Goal: Information Seeking & Learning: Learn about a topic

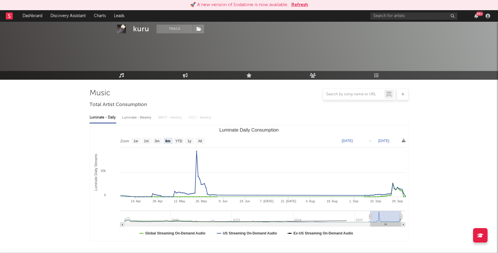
select select "6m"
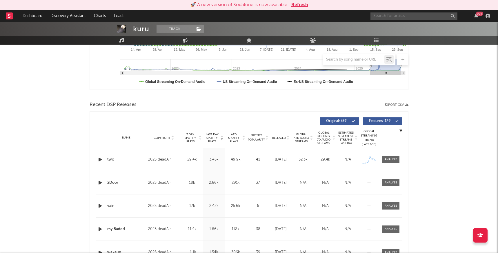
click at [381, 14] on input "text" at bounding box center [413, 15] width 87 height 7
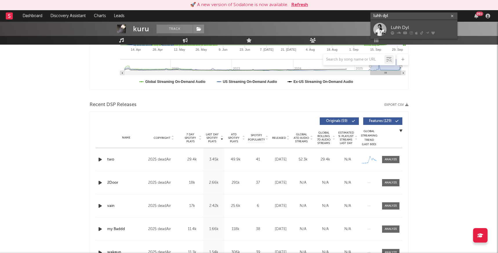
type input "luhh dyl"
click at [393, 26] on div "Luhh Dyl" at bounding box center [423, 27] width 64 height 7
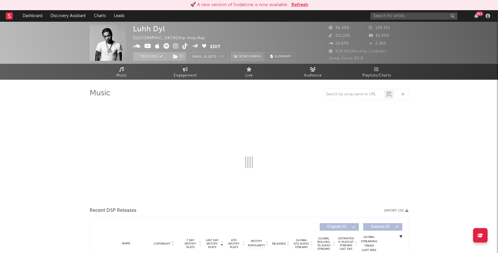
select select "6m"
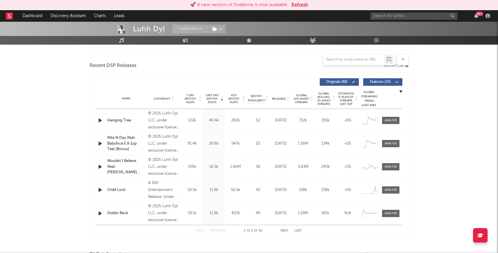
scroll to position [191, 0]
click at [386, 119] on div at bounding box center [390, 120] width 12 height 4
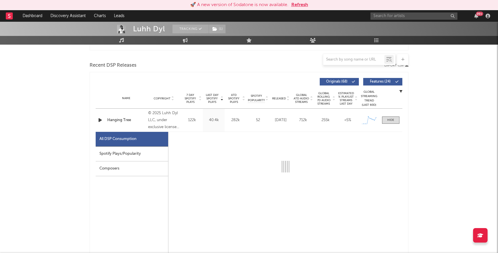
select select "1w"
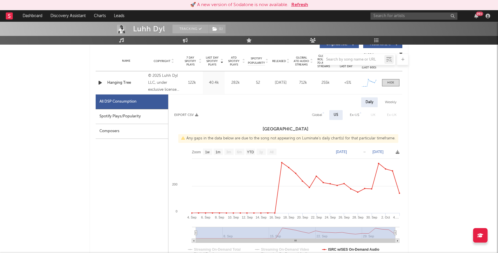
scroll to position [222, 0]
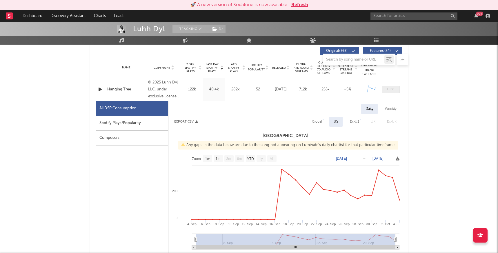
click at [391, 88] on div at bounding box center [390, 89] width 7 height 4
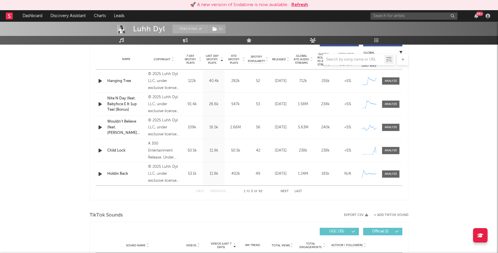
scroll to position [232, 0]
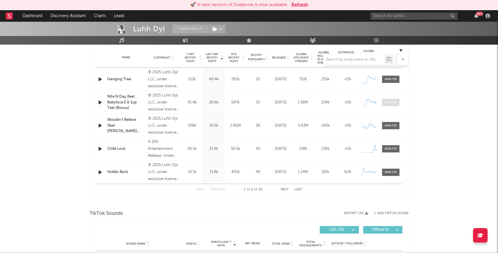
click at [387, 102] on div at bounding box center [390, 102] width 12 height 4
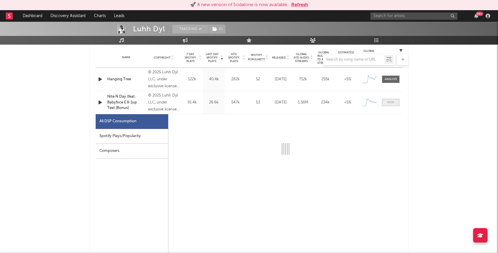
select select "1w"
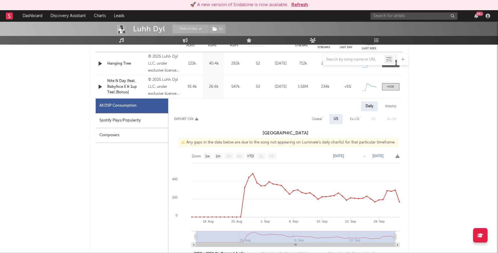
scroll to position [248, 0]
click at [387, 85] on span at bounding box center [390, 86] width 17 height 7
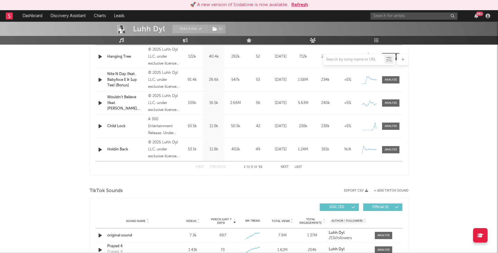
scroll to position [265, 0]
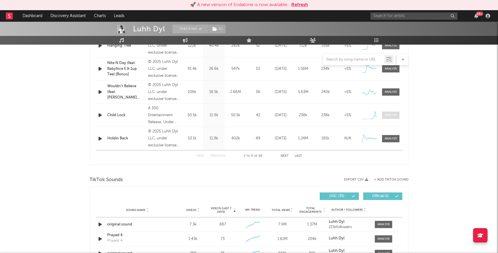
click at [390, 114] on div at bounding box center [390, 115] width 12 height 4
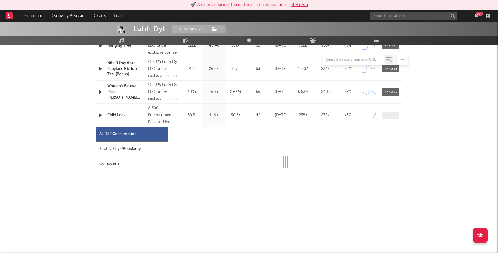
select select "1w"
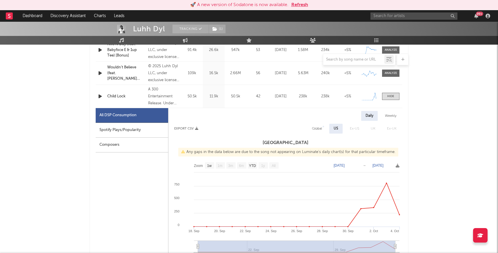
scroll to position [285, 0]
click at [387, 96] on div at bounding box center [390, 95] width 7 height 4
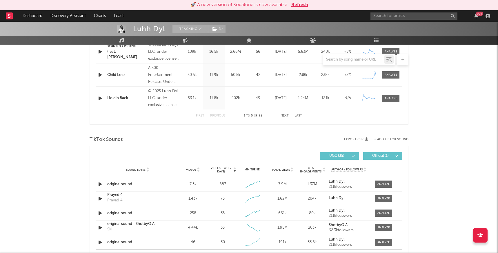
scroll to position [309, 0]
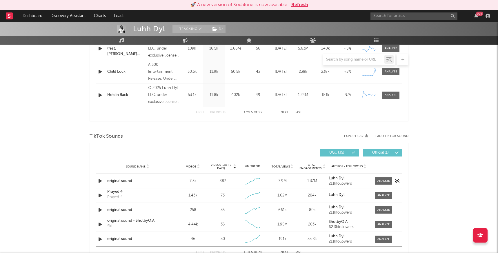
click at [100, 179] on icon "button" at bounding box center [100, 180] width 6 height 7
click at [99, 181] on icon "button" at bounding box center [100, 180] width 6 height 7
click at [385, 181] on div at bounding box center [383, 181] width 12 height 4
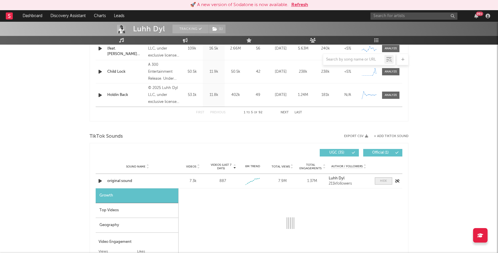
select select "1w"
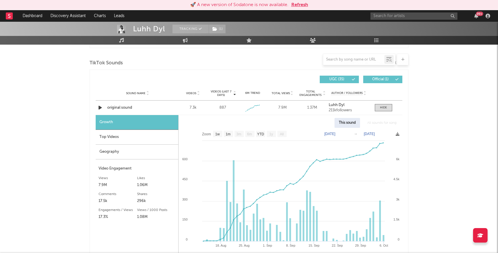
scroll to position [381, 0]
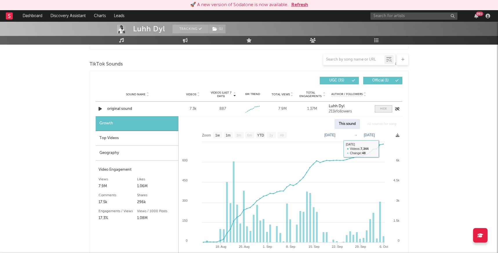
click at [380, 109] on div at bounding box center [383, 109] width 7 height 4
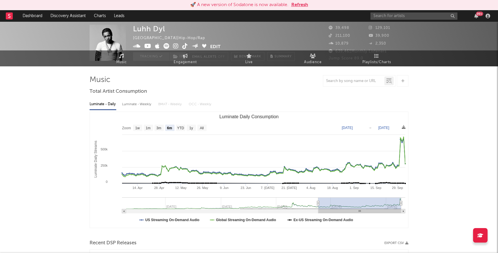
scroll to position [0, 0]
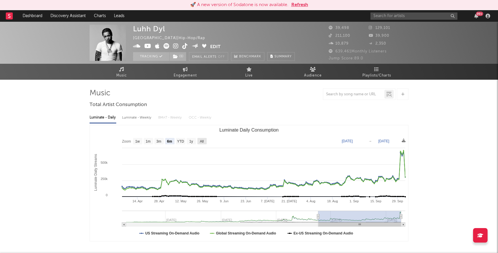
click at [200, 139] on text "All" at bounding box center [202, 141] width 4 height 4
select select "All"
type input "[DATE]"
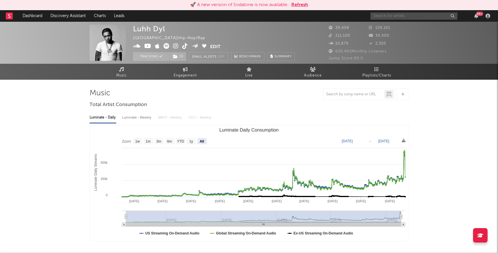
click at [382, 14] on input "text" at bounding box center [413, 15] width 87 height 7
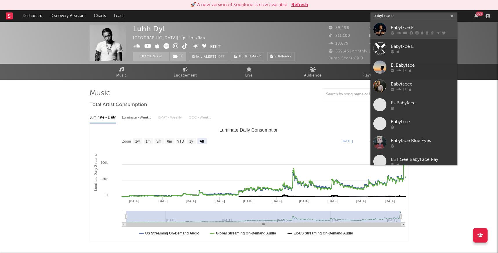
type input "babyfxce e"
click at [393, 25] on div "Babyfxce E" at bounding box center [423, 27] width 64 height 7
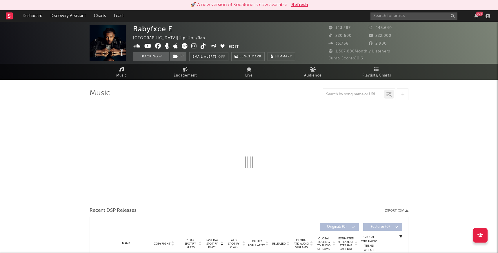
select select "6m"
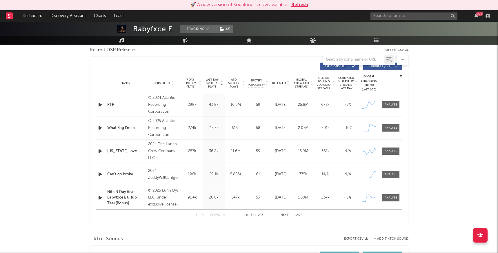
scroll to position [209, 0]
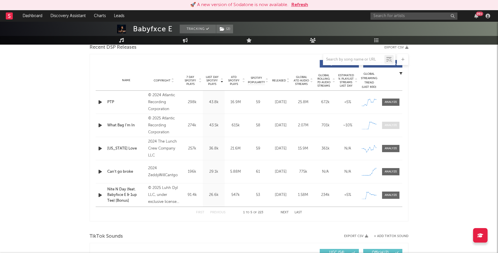
click at [390, 126] on div at bounding box center [390, 125] width 12 height 4
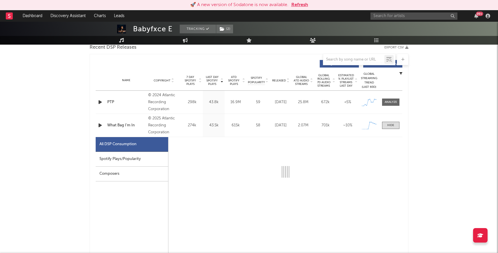
select select "1w"
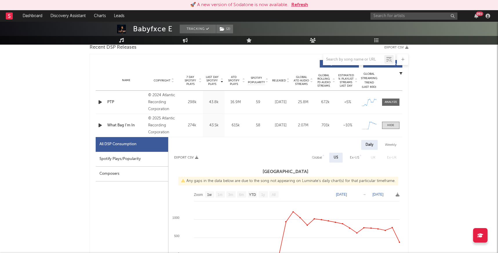
scroll to position [231, 0]
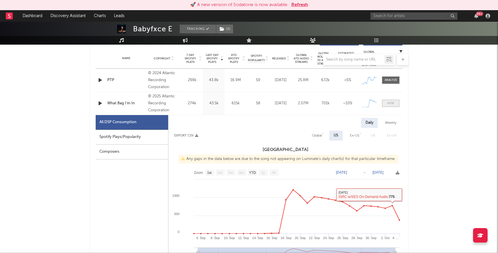
click at [384, 102] on span at bounding box center [390, 103] width 17 height 7
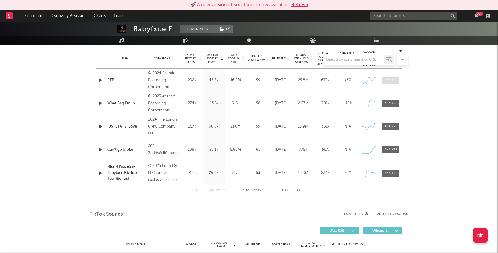
click at [387, 78] on div at bounding box center [390, 80] width 12 height 4
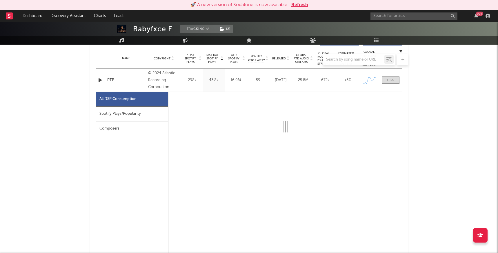
select select "6m"
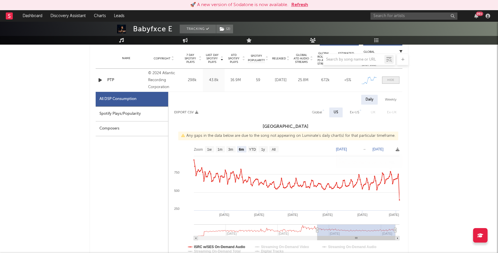
click at [387, 80] on div at bounding box center [390, 80] width 7 height 4
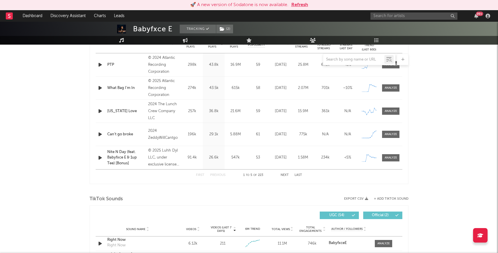
scroll to position [247, 0]
click at [282, 175] on button "Next" at bounding box center [284, 174] width 8 height 3
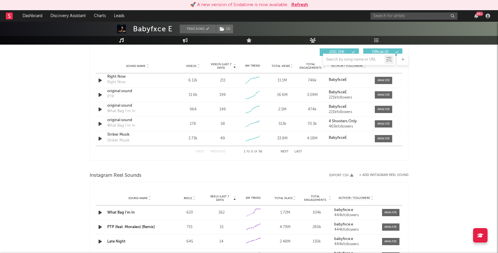
scroll to position [413, 0]
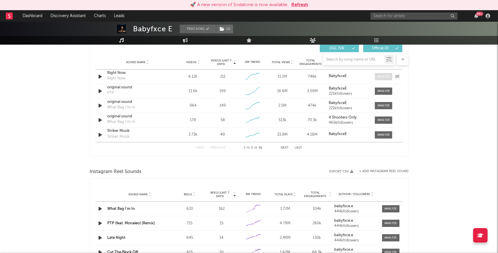
click at [381, 74] on span at bounding box center [383, 76] width 17 height 7
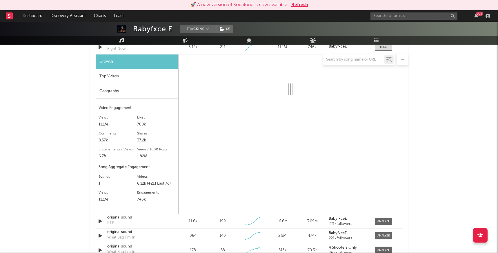
select select "6m"
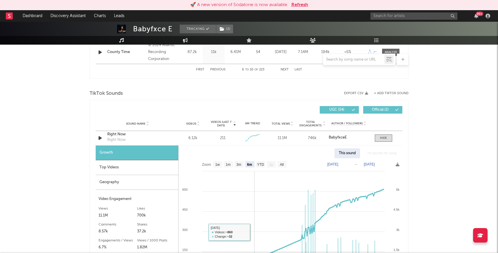
scroll to position [321, 0]
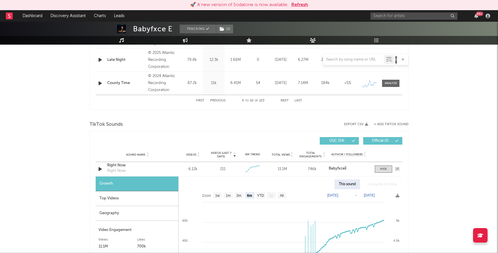
click at [101, 171] on icon "button" at bounding box center [100, 168] width 6 height 7
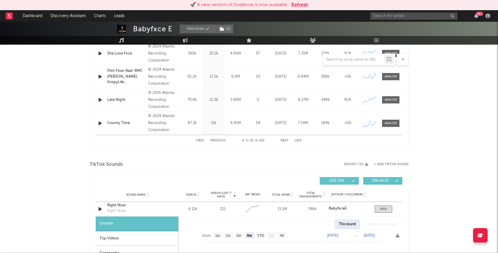
scroll to position [277, 0]
